Goal: Transaction & Acquisition: Purchase product/service

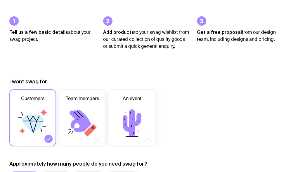
scroll to position [117, 0]
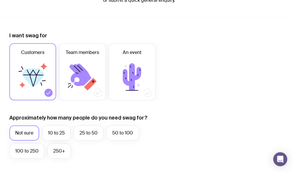
click at [92, 65] on icon at bounding box center [82, 77] width 35 height 35
click at [0, 0] on input "Team members" at bounding box center [0, 0] width 0 height 0
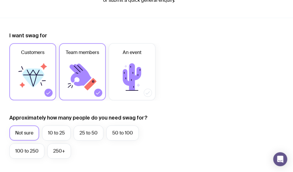
click at [90, 134] on label "25 to 50" at bounding box center [89, 132] width 30 height 15
click at [0, 0] on input "25 to 50" at bounding box center [0, 0] width 0 height 0
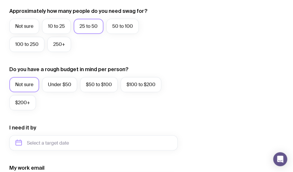
scroll to position [263, 0]
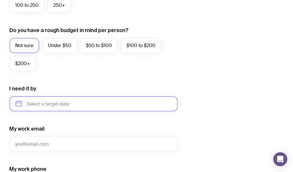
click at [64, 103] on input "text" at bounding box center [93, 103] width 168 height 15
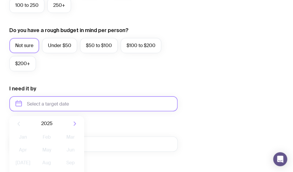
scroll to position [321, 0]
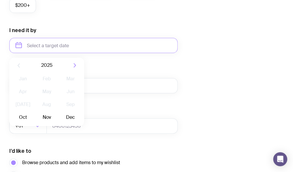
click at [73, 116] on button "Dec" at bounding box center [70, 117] width 21 height 12
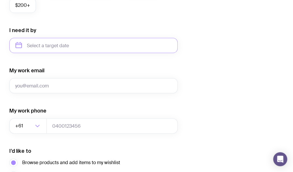
type input "[DATE]"
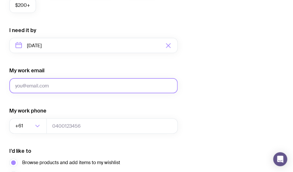
click at [42, 87] on input "My work email" at bounding box center [93, 85] width 168 height 15
type input "[EMAIL_ADDRESS][PERSON_NAME][DOMAIN_NAME]"
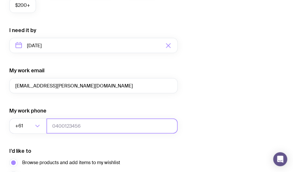
click at [83, 125] on input "tel" at bounding box center [111, 125] width 131 height 15
type input "0408555124"
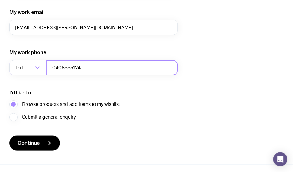
scroll to position [408, 0]
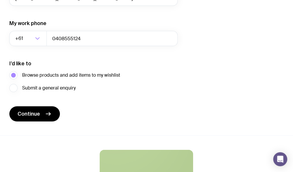
click at [41, 115] on button "Continue" at bounding box center [34, 113] width 50 height 15
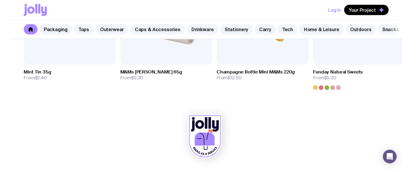
scroll to position [2105, 0]
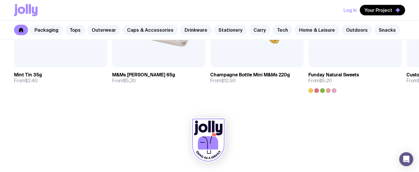
click at [71, 29] on link "Tops" at bounding box center [75, 30] width 20 height 11
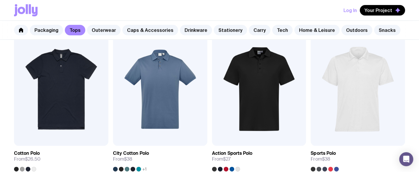
scroll to position [222, 0]
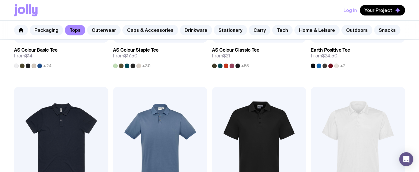
click at [105, 27] on link "Outerwear" at bounding box center [104, 30] width 34 height 11
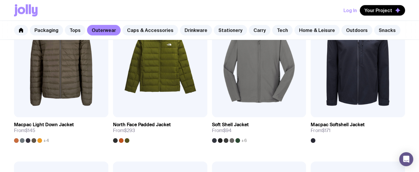
scroll to position [642, 0]
